Goal: Task Accomplishment & Management: Manage account settings

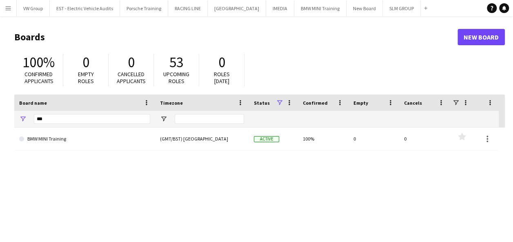
click at [7, 8] on app-icon "Menu" at bounding box center [8, 8] width 7 height 7
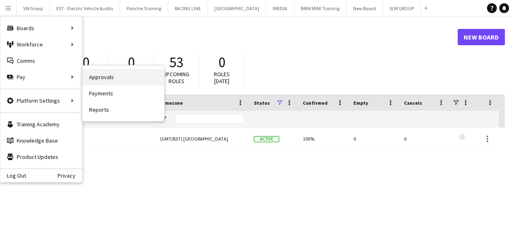
click at [105, 76] on link "Approvals" at bounding box center [123, 77] width 82 height 16
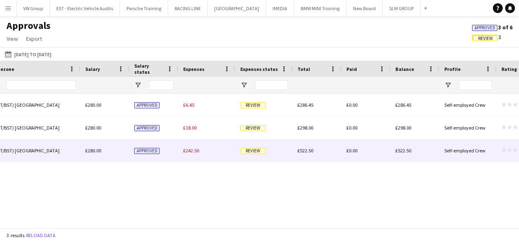
click at [259, 151] on span "Review" at bounding box center [252, 151] width 25 height 6
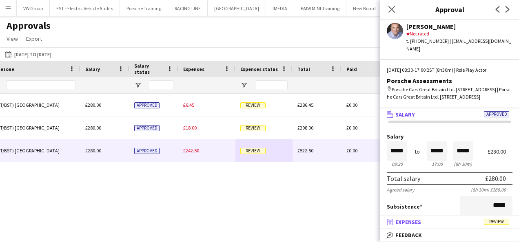
click at [488, 222] on span "Review" at bounding box center [496, 222] width 25 height 6
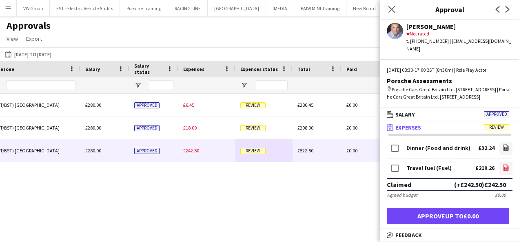
click at [506, 168] on icon at bounding box center [506, 168] width 1 height 1
click at [503, 148] on icon "file-image" at bounding box center [506, 147] width 7 height 7
click at [393, 9] on icon at bounding box center [392, 9] width 8 height 8
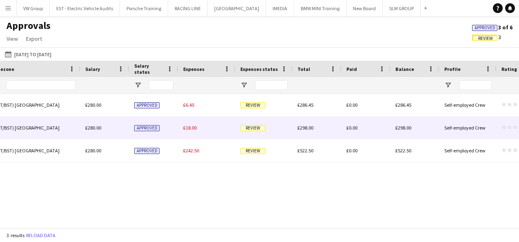
click at [257, 129] on span "Review" at bounding box center [252, 128] width 25 height 6
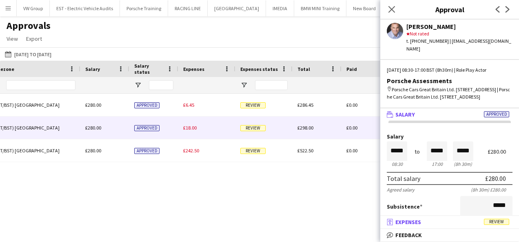
click at [499, 221] on span "Review" at bounding box center [496, 222] width 25 height 6
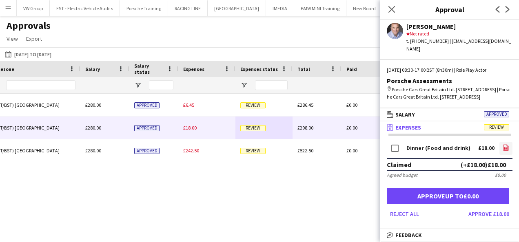
click at [503, 147] on icon "file-image" at bounding box center [506, 147] width 7 height 7
click at [392, 10] on icon at bounding box center [392, 9] width 8 height 8
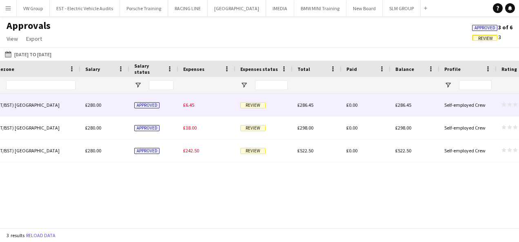
click at [261, 106] on span "Review" at bounding box center [252, 105] width 25 height 6
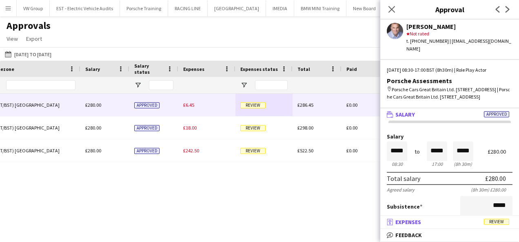
click at [493, 223] on span "Review" at bounding box center [496, 222] width 25 height 6
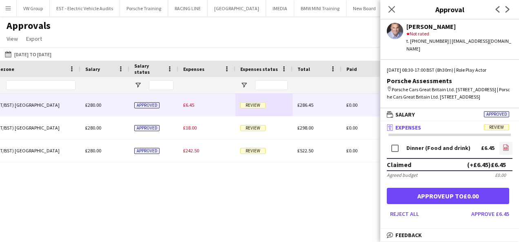
click at [503, 148] on icon "file-image" at bounding box center [506, 147] width 7 height 7
click at [390, 7] on icon at bounding box center [392, 9] width 8 height 8
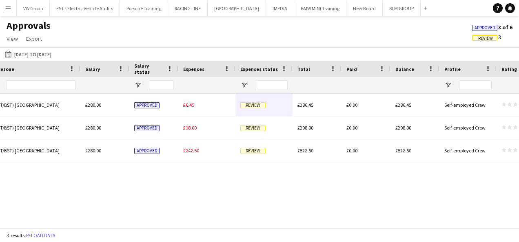
click at [7, 8] on app-icon "Menu" at bounding box center [8, 8] width 7 height 7
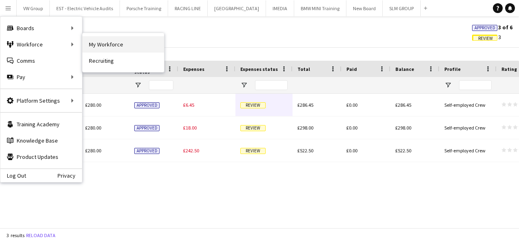
click at [105, 42] on link "My Workforce" at bounding box center [123, 44] width 82 height 16
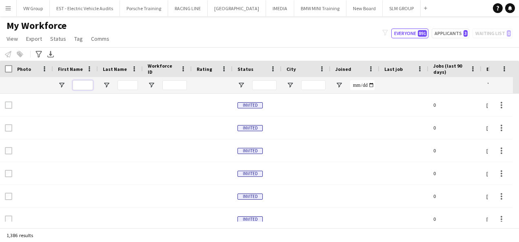
click at [81, 84] on input "First Name Filter Input" at bounding box center [83, 85] width 20 height 10
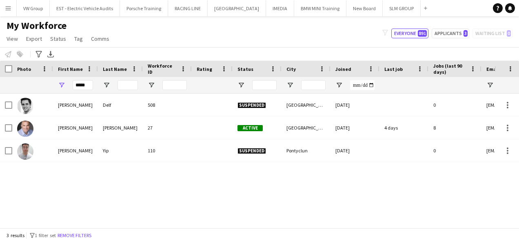
click at [136, 190] on div "[PERSON_NAME] 508 Suspended Surrey [DATE] 0 [EMAIL_ADDRESS][DOMAIN_NAME] [PERSO…" at bounding box center [247, 158] width 495 height 128
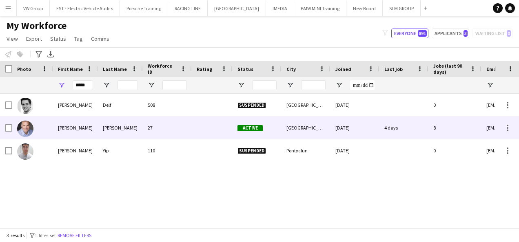
click at [109, 132] on div "[PERSON_NAME]" at bounding box center [120, 128] width 45 height 22
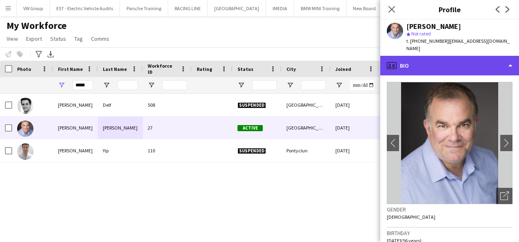
click at [513, 56] on div "profile Bio" at bounding box center [449, 66] width 139 height 20
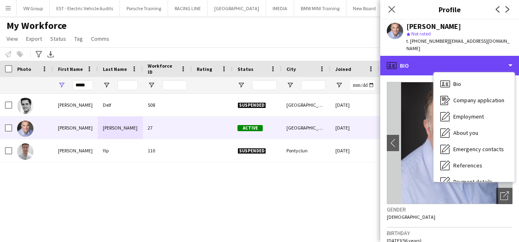
scroll to position [77, 0]
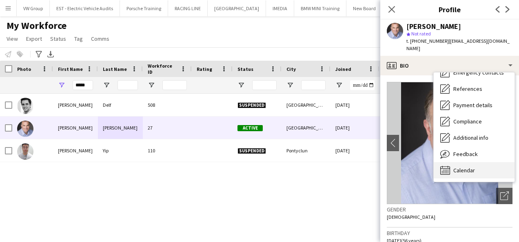
click at [468, 167] on span "Calendar" at bounding box center [464, 170] width 22 height 7
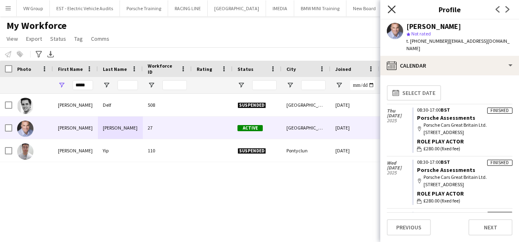
click at [391, 8] on icon "Close pop-in" at bounding box center [392, 9] width 8 height 8
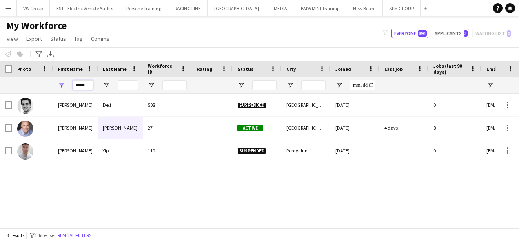
click at [88, 85] on input "*****" at bounding box center [83, 85] width 20 height 10
type input "*"
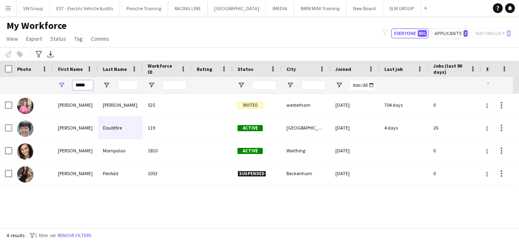
type input "*****"
click at [169, 200] on div "[PERSON_NAME] 525 Invited westerham [DATE] 704 days 0 [EMAIL_ADDRESS][DOMAIN_NA…" at bounding box center [247, 158] width 495 height 128
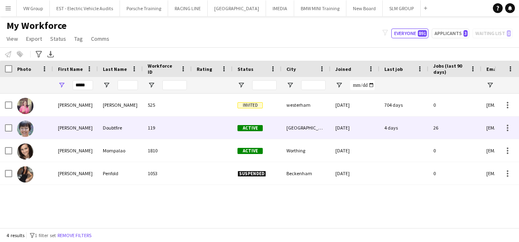
click at [113, 128] on div "Doubtfire" at bounding box center [120, 128] width 45 height 22
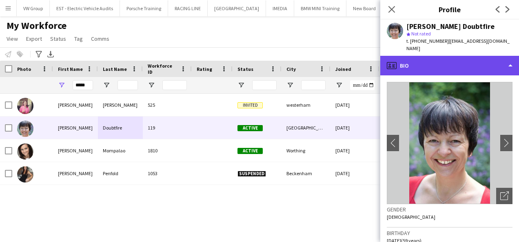
click at [511, 56] on div "profile Bio" at bounding box center [449, 66] width 139 height 20
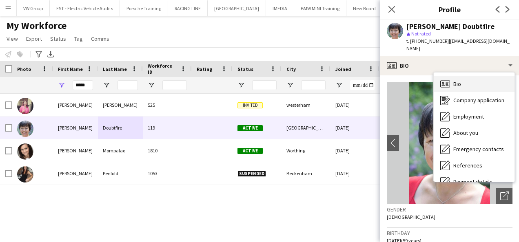
click at [463, 77] on div "Bio Bio" at bounding box center [474, 84] width 81 height 16
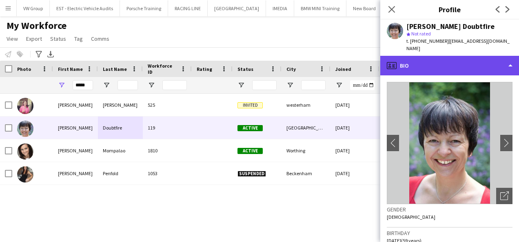
click at [509, 56] on div "profile Bio" at bounding box center [449, 66] width 139 height 20
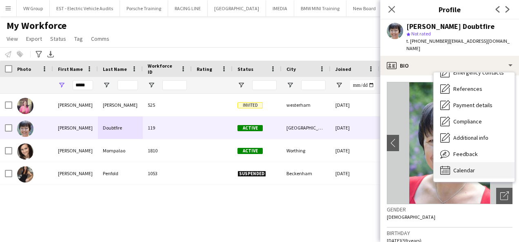
click at [473, 162] on div "Calendar Calendar" at bounding box center [474, 170] width 81 height 16
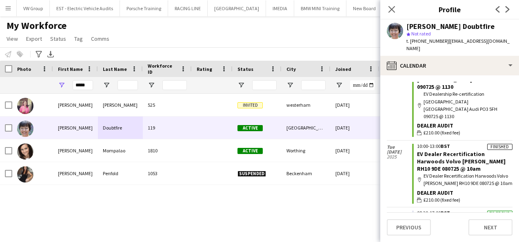
scroll to position [1829, 0]
click at [471, 122] on div "Dealer Audit" at bounding box center [464, 125] width 95 height 7
click at [480, 91] on div "map-marker EV Dealership Re-certification [GEOGRAPHIC_DATA] [GEOGRAPHIC_DATA] A…" at bounding box center [464, 105] width 95 height 30
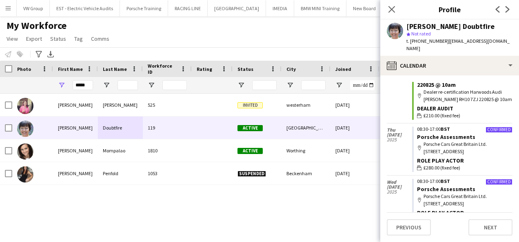
scroll to position [970, 0]
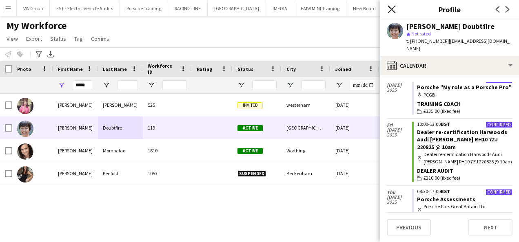
click at [391, 8] on icon "Close pop-in" at bounding box center [392, 9] width 8 height 8
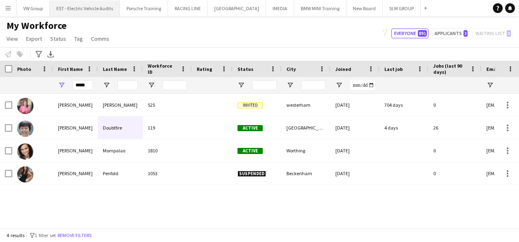
click at [109, 9] on button "EST - Electric Vehicle Audits Close" at bounding box center [85, 8] width 70 height 16
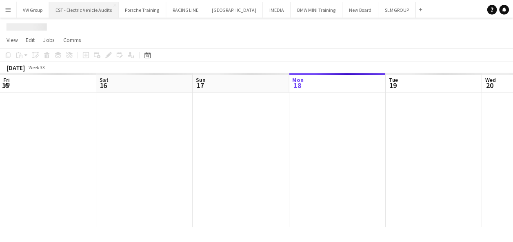
scroll to position [0, 195]
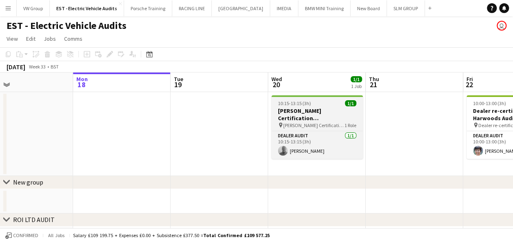
drag, startPoint x: 182, startPoint y: 131, endPoint x: 305, endPoint y: 129, distance: 122.9
click at [232, 130] on app-calendar-viewport "Fri 15 Sat 16 Sun 17 Mon 18 Tue 19 Wed 20 1/1 1 Job Thu 21 Fri 22 1/1 1 Job Sat…" at bounding box center [256, 200] width 513 height 254
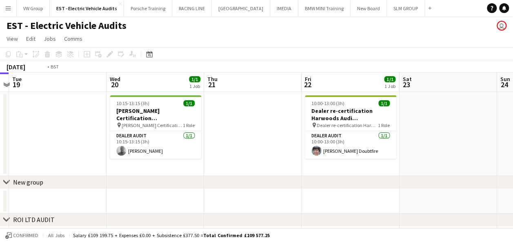
drag, startPoint x: 397, startPoint y: 132, endPoint x: 201, endPoint y: 140, distance: 196.4
click at [201, 141] on app-calendar-viewport "Fri 15 Sat 16 Sun 17 Mon 18 Tue 19 Wed 20 1/1 1 Job Thu 21 Fri 22 1/1 1 Job Sat…" at bounding box center [256, 200] width 513 height 254
